Goal: Navigation & Orientation: Find specific page/section

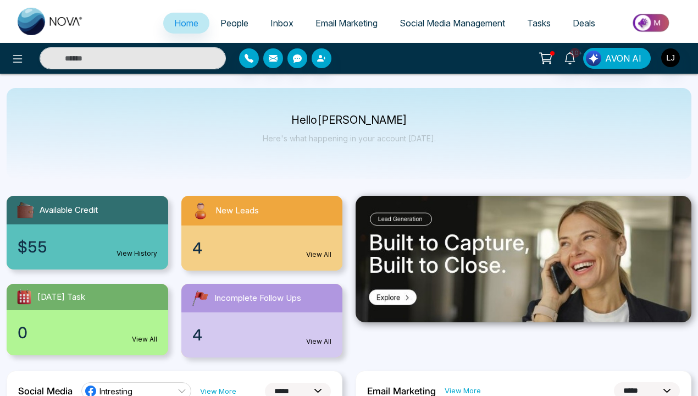
select select "*"
click at [135, 251] on link "View History" at bounding box center [137, 254] width 41 height 10
click at [137, 254] on link "View History" at bounding box center [137, 254] width 41 height 10
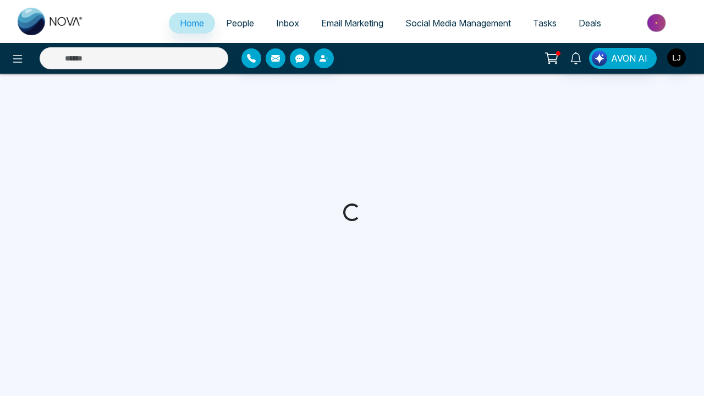
select select "*"
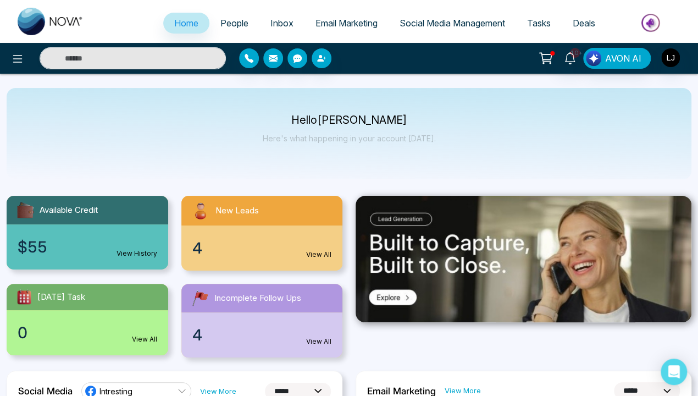
click at [317, 251] on link "View All" at bounding box center [318, 255] width 25 height 10
click at [319, 255] on link "View All" at bounding box center [318, 255] width 25 height 10
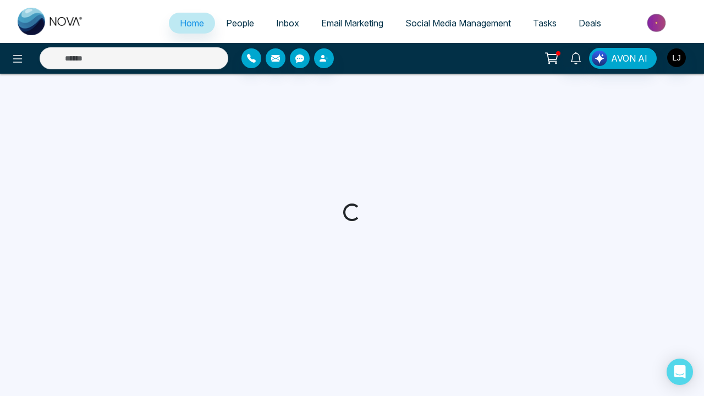
select select "*"
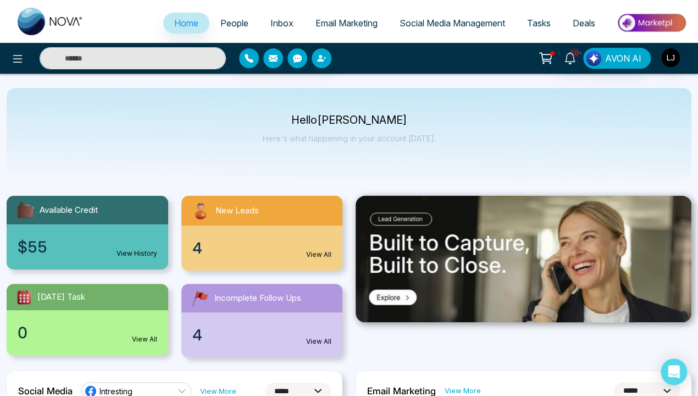
click at [147, 324] on div "0 View All" at bounding box center [88, 332] width 162 height 45
click at [144, 334] on link "View All" at bounding box center [144, 339] width 25 height 10
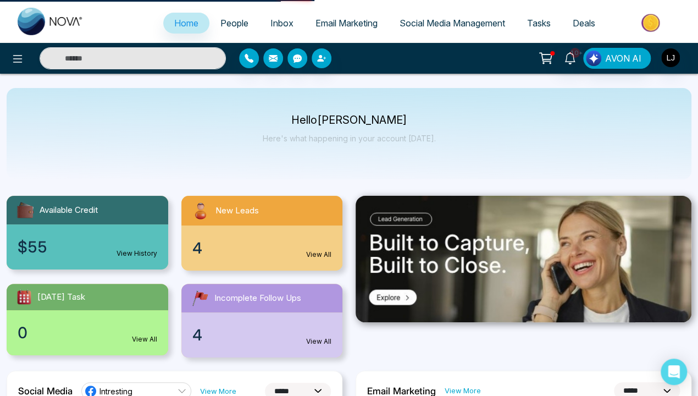
click at [146, 329] on div "0 View All" at bounding box center [88, 332] width 162 height 45
click at [87, 321] on div "0 View All" at bounding box center [88, 332] width 162 height 45
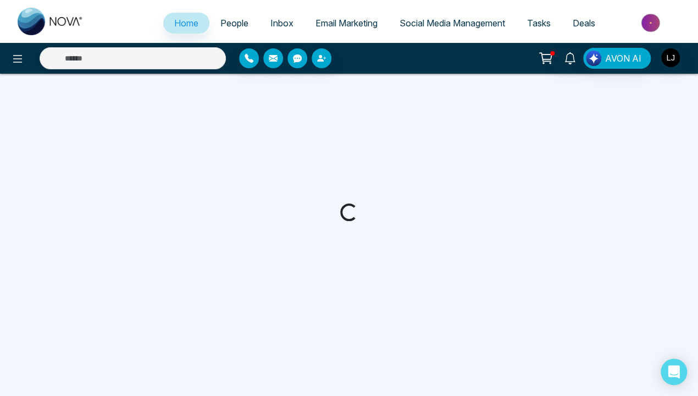
select select "*"
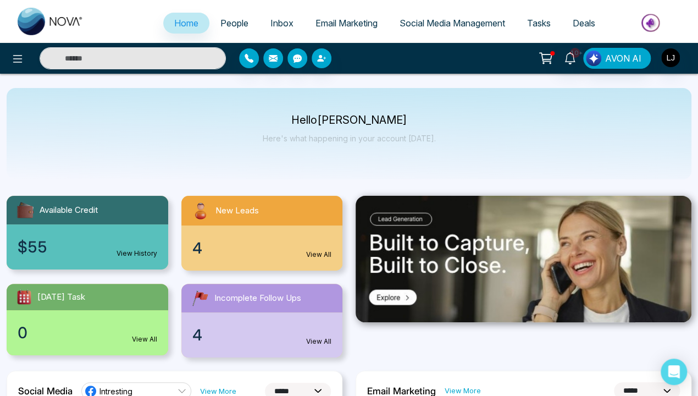
click at [317, 341] on link "View All" at bounding box center [318, 342] width 25 height 10
click at [319, 341] on link "View All" at bounding box center [318, 342] width 25 height 10
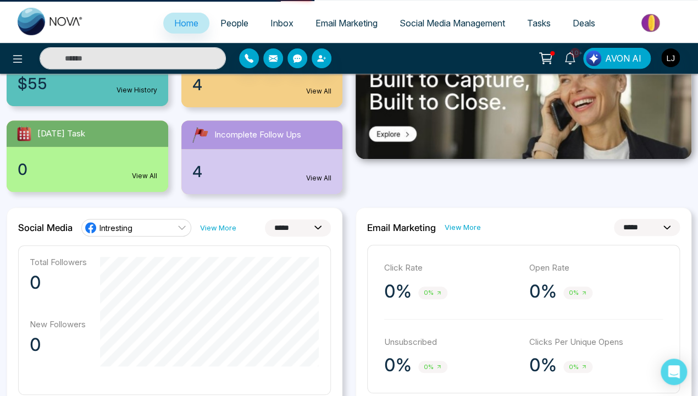
scroll to position [110, 0]
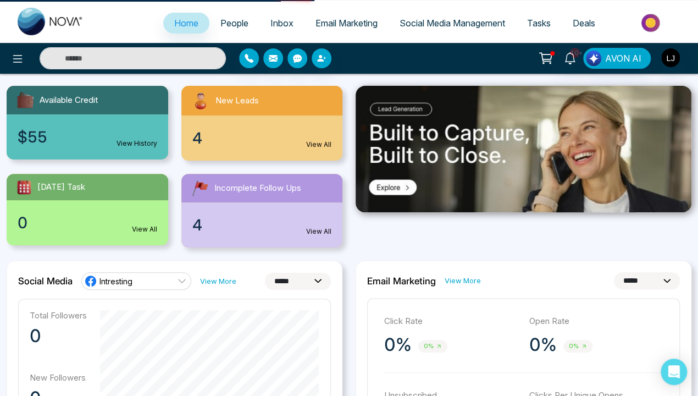
click at [317, 228] on link "View All" at bounding box center [318, 232] width 25 height 10
click at [319, 232] on link "View All" at bounding box center [318, 232] width 25 height 10
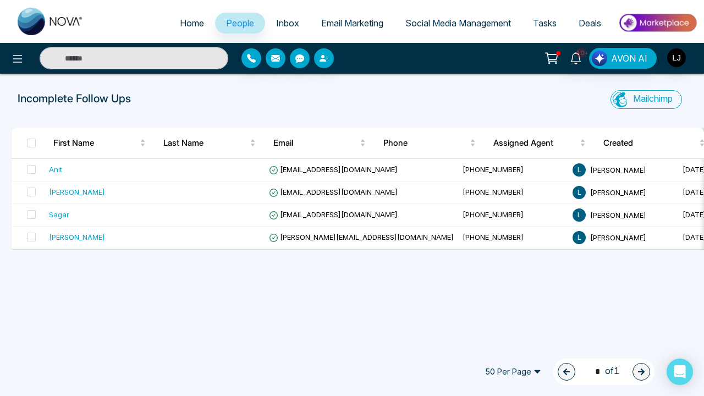
select select "*"
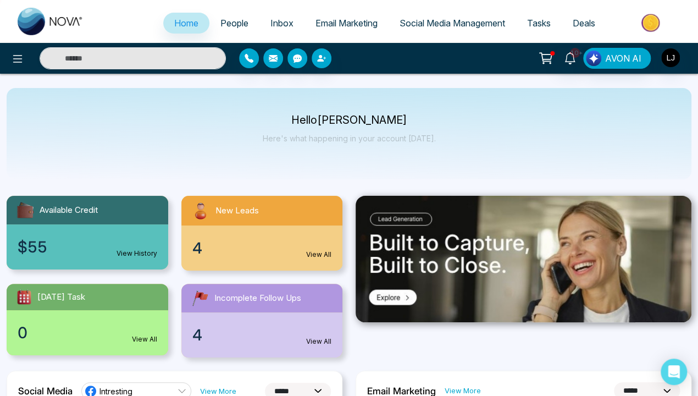
click at [393, 296] on img at bounding box center [524, 259] width 336 height 126
click at [524, 258] on img at bounding box center [524, 259] width 336 height 126
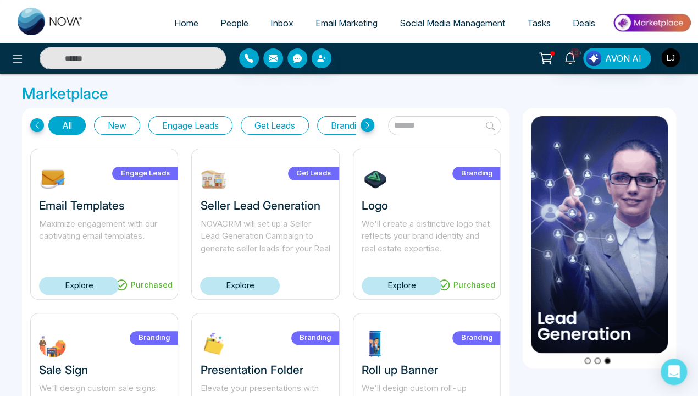
click at [36, 122] on icon at bounding box center [37, 125] width 14 height 14
click at [37, 125] on icon at bounding box center [37, 125] width 14 height 14
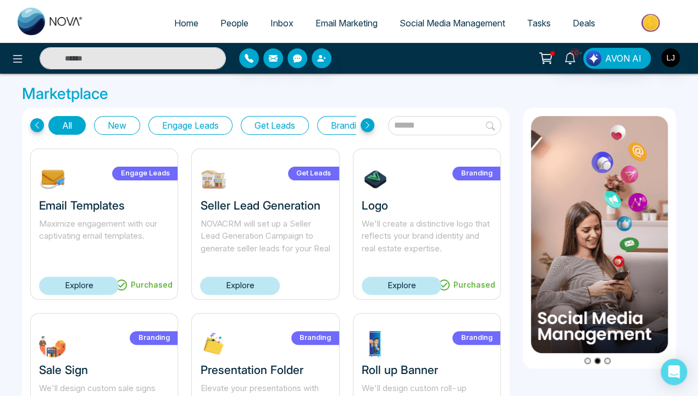
click at [37, 126] on icon at bounding box center [37, 125] width 14 height 14
click at [37, 125] on icon at bounding box center [37, 125] width 14 height 14
select select "*"
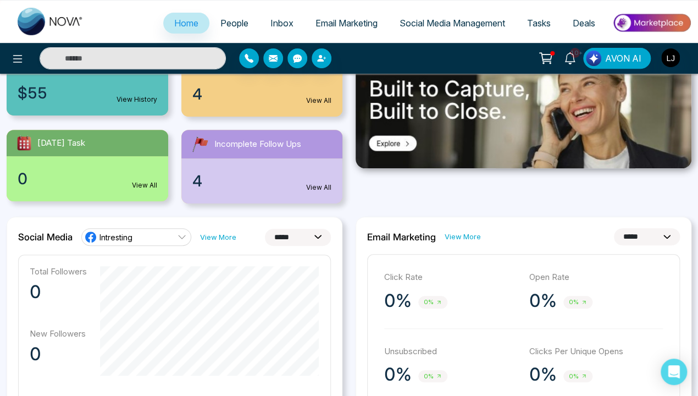
scroll to position [220, 0]
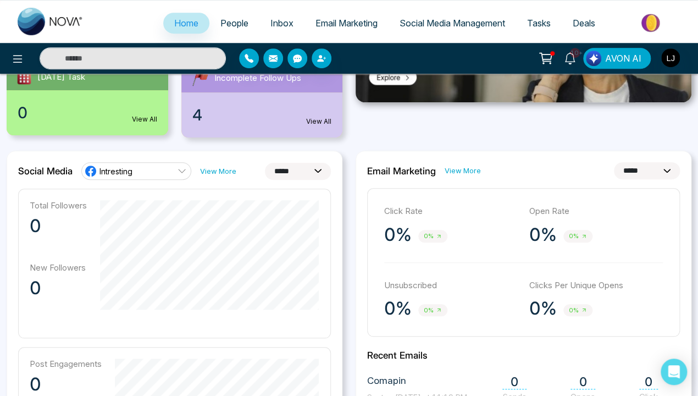
click at [213, 166] on link "View More" at bounding box center [218, 171] width 36 height 10
click at [217, 166] on link "View More" at bounding box center [218, 171] width 36 height 10
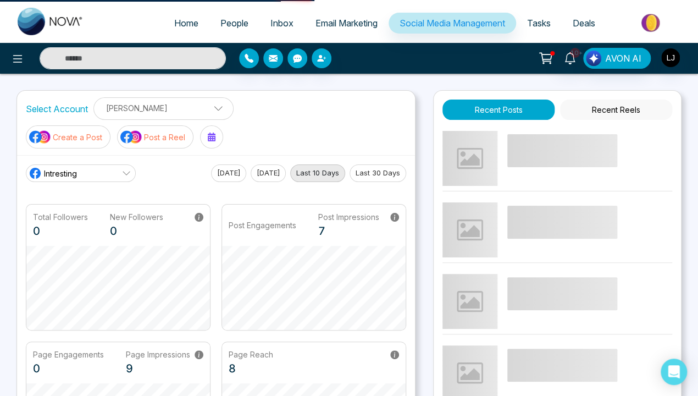
select select "*"
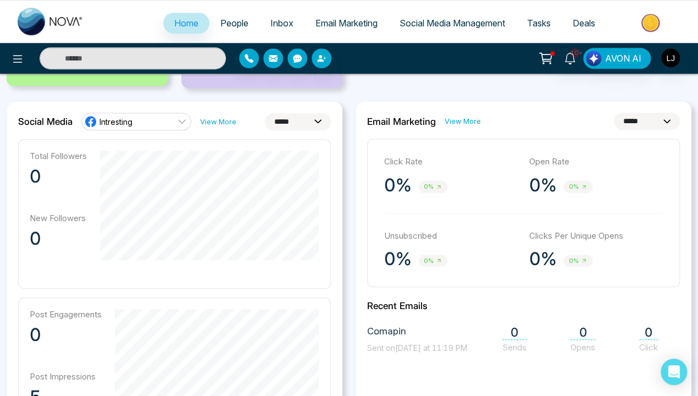
scroll to position [275, 0]
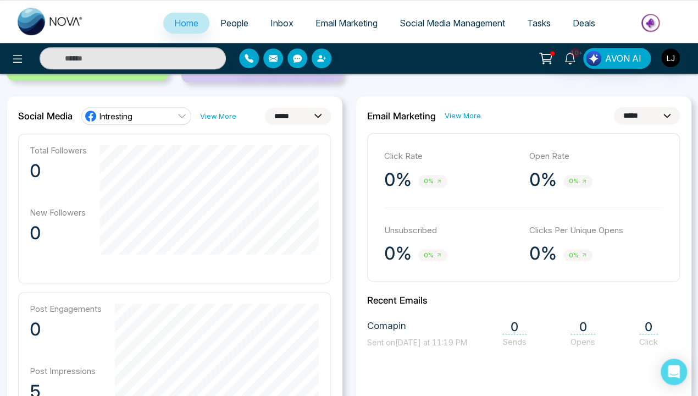
click at [468, 111] on link "View More" at bounding box center [463, 116] width 36 height 10
click at [461, 111] on link "View More" at bounding box center [463, 116] width 36 height 10
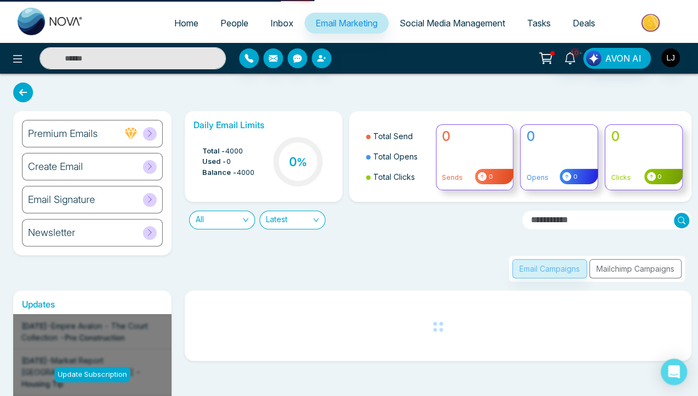
scroll to position [73, 0]
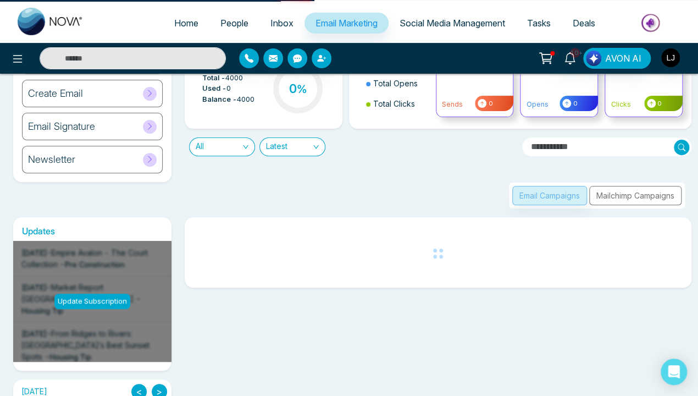
select select "*"
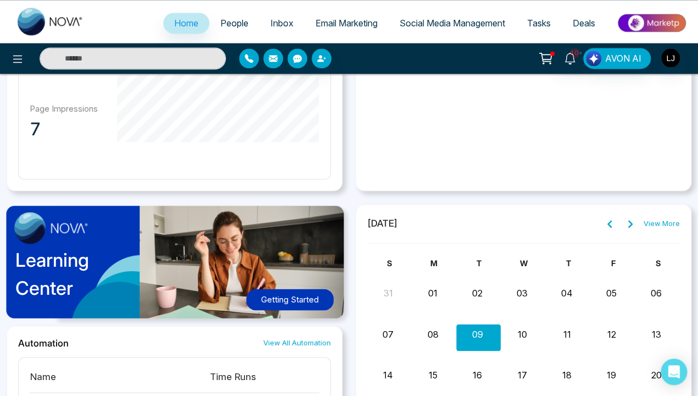
scroll to position [715, 0]
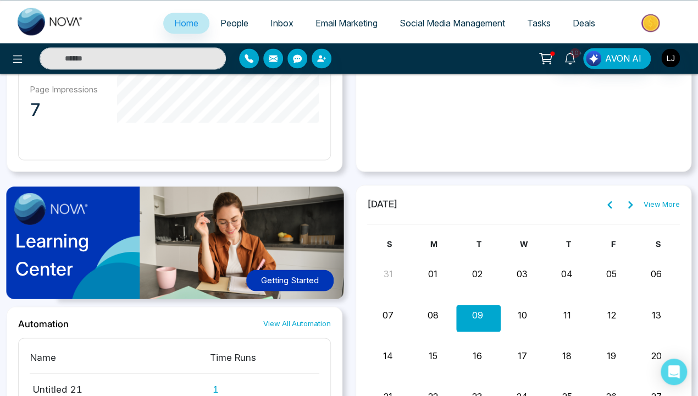
click at [291, 318] on link "View All Automation" at bounding box center [297, 323] width 68 height 10
click at [297, 318] on link "View All Automation" at bounding box center [297, 323] width 68 height 10
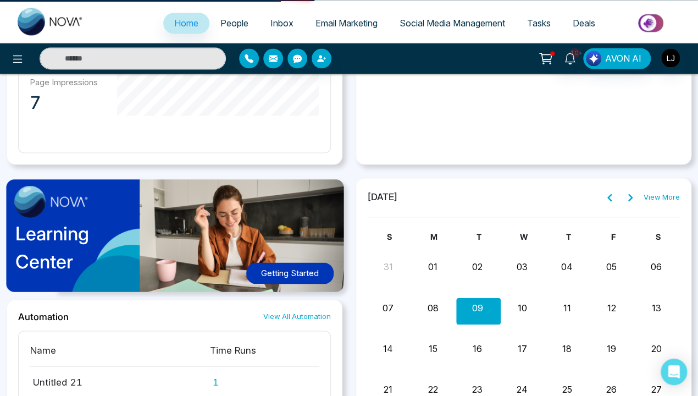
scroll to position [731, 0]
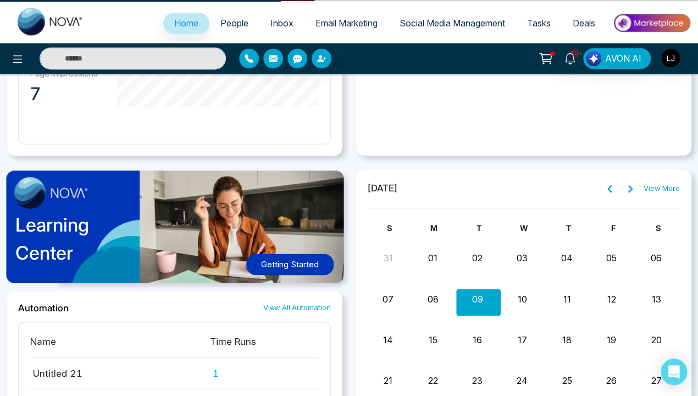
click at [291, 302] on link "View All Automation" at bounding box center [297, 307] width 68 height 10
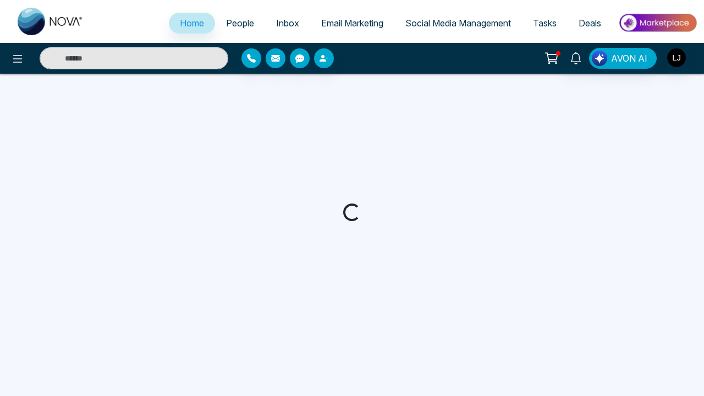
select select "*"
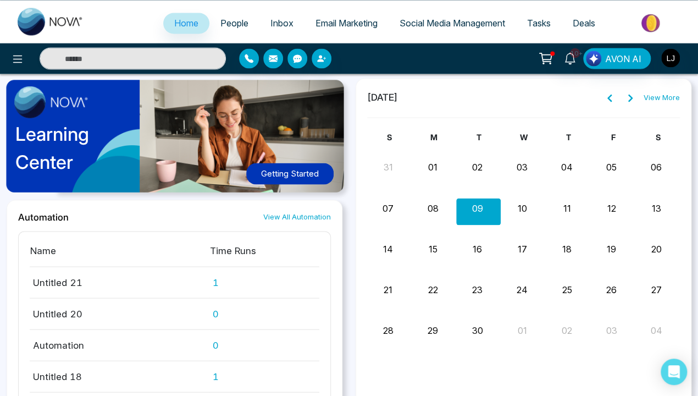
scroll to position [816, 0]
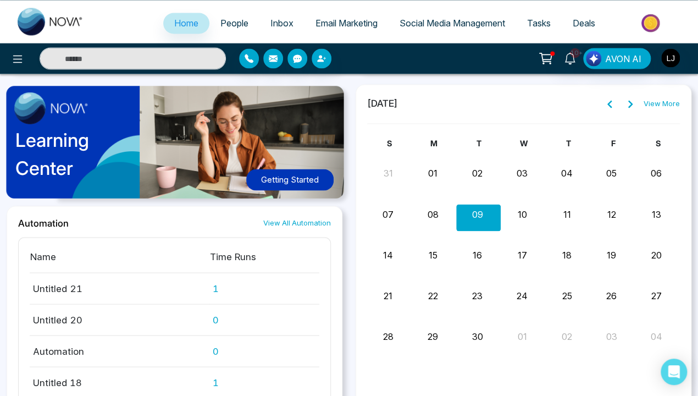
click at [291, 177] on button "Getting Started" at bounding box center [289, 179] width 87 height 21
click at [289, 178] on button "Getting Started" at bounding box center [289, 179] width 87 height 21
click at [670, 58] on img "button" at bounding box center [671, 57] width 19 height 19
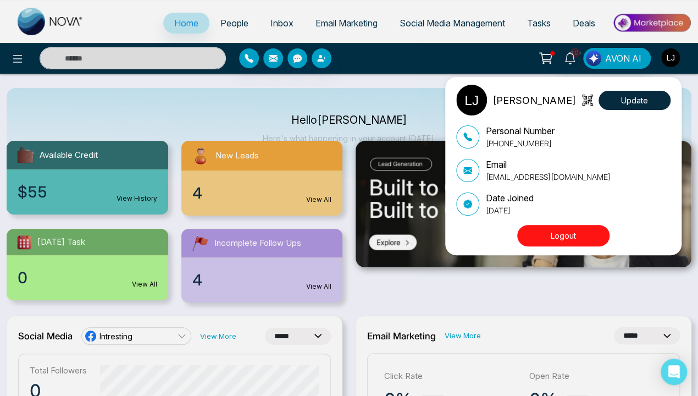
scroll to position [0, 0]
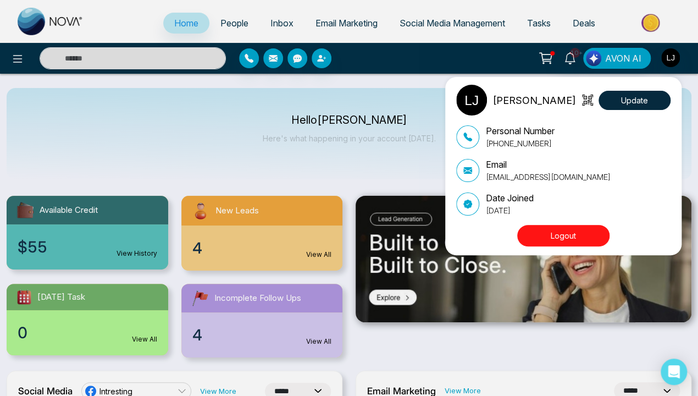
click at [167, 149] on div "[PERSON_NAME] Update Personal Number [PHONE_NUMBER] Email [EMAIL_ADDRESS][DOMAI…" at bounding box center [349, 198] width 698 height 396
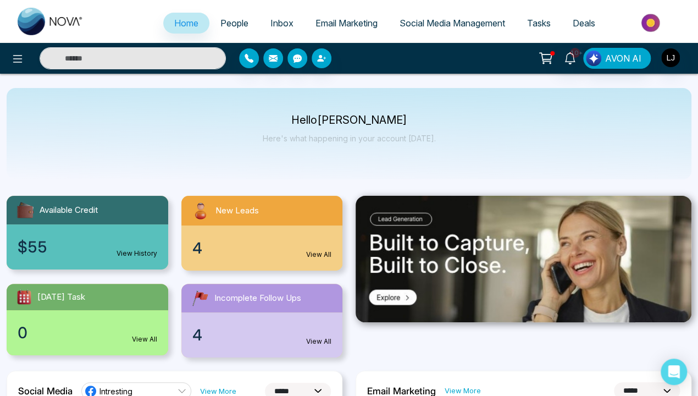
click at [125, 252] on link "View History" at bounding box center [137, 254] width 41 height 10
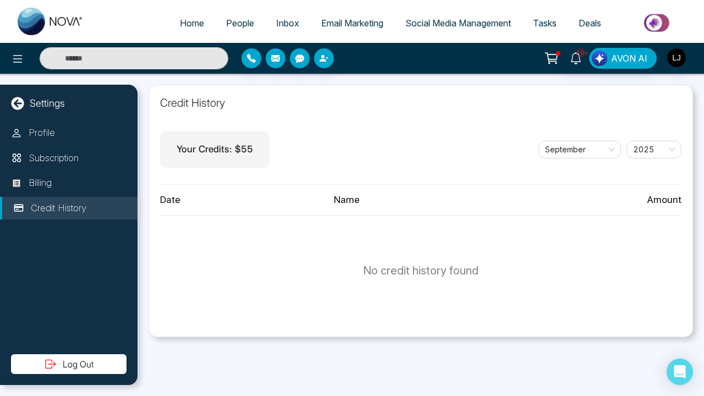
select select "*"
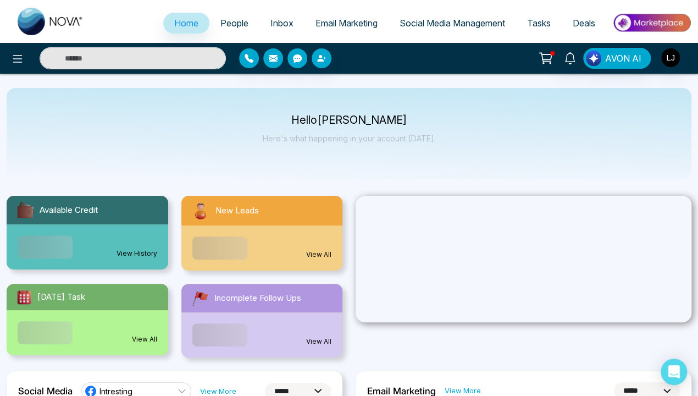
click at [316, 250] on link "View All" at bounding box center [318, 255] width 25 height 10
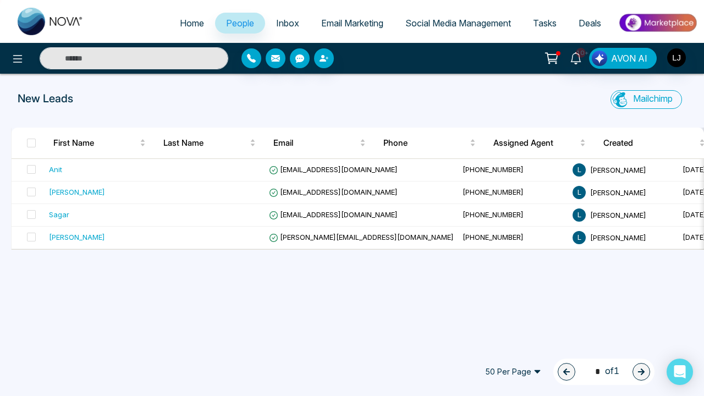
select select "*"
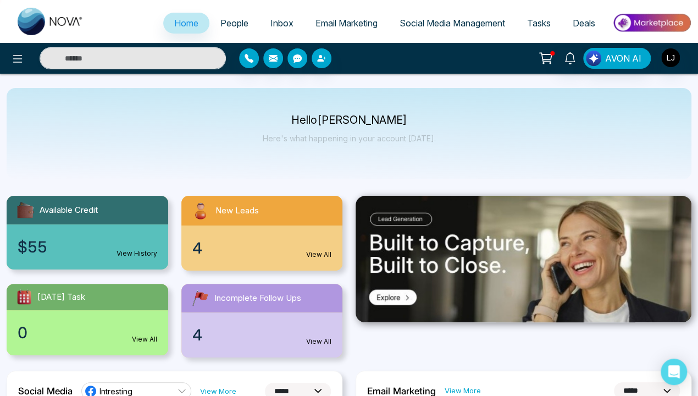
click at [141, 334] on link "View All" at bounding box center [144, 339] width 25 height 10
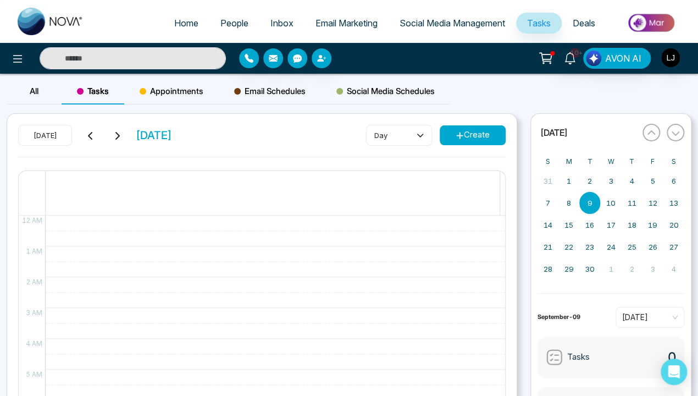
select select "*"
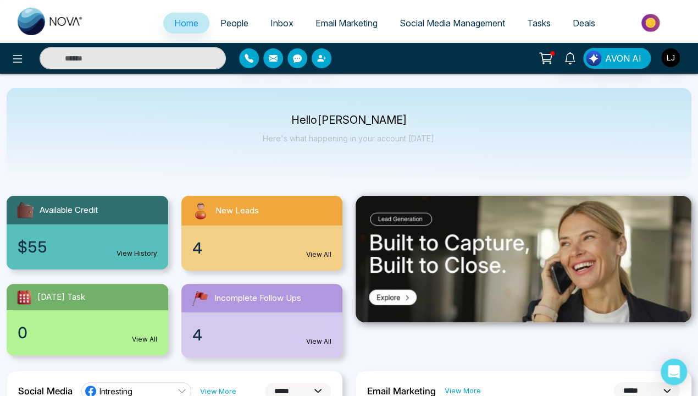
click at [326, 337] on link "View All" at bounding box center [318, 342] width 25 height 10
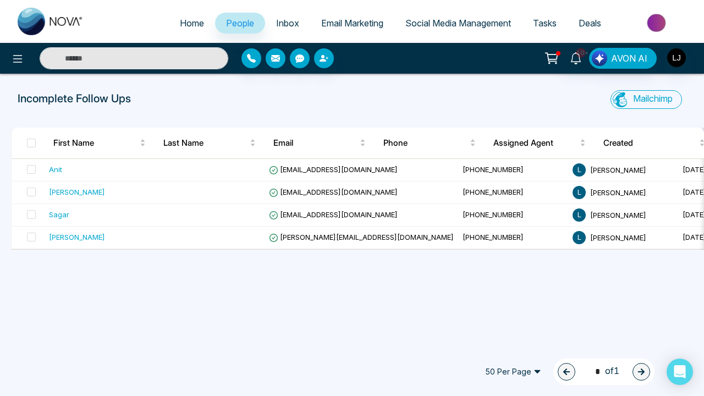
click at [180, 22] on span "Home" at bounding box center [192, 23] width 24 height 11
select select "*"
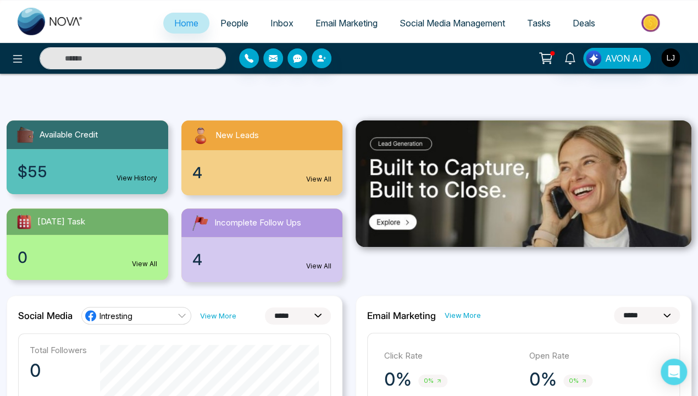
scroll to position [165, 0]
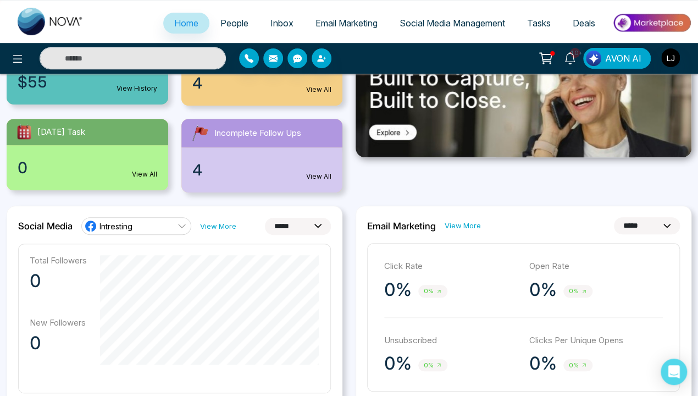
click at [221, 217] on div "Social Media Intresting View More" at bounding box center [127, 226] width 218 height 18
click at [220, 223] on link "View More" at bounding box center [218, 226] width 36 height 10
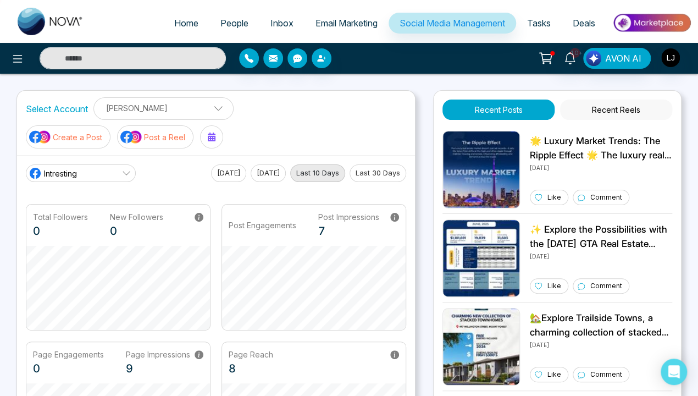
select select "*"
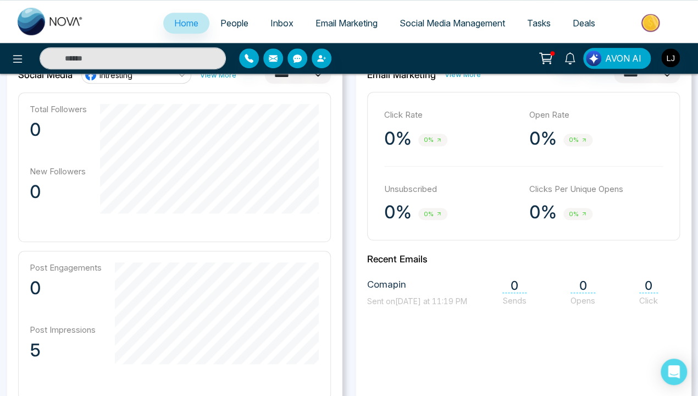
scroll to position [220, 0]
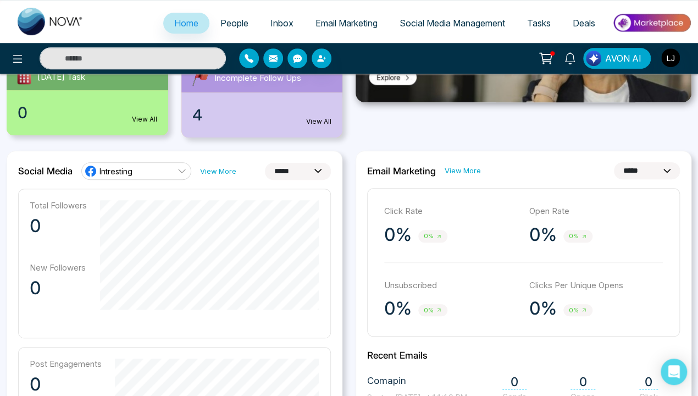
click at [458, 166] on link "View More" at bounding box center [463, 171] width 36 height 10
